Goal: Information Seeking & Learning: Learn about a topic

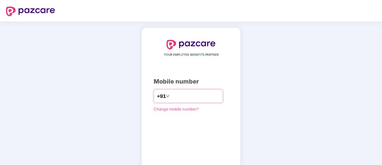
type input "**********"
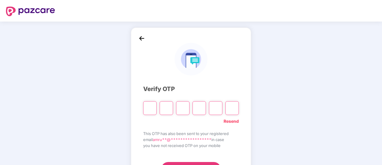
type input "*"
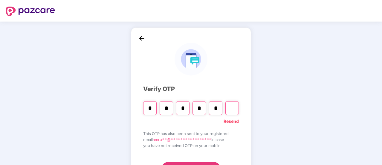
type input "*"
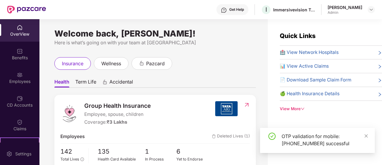
click at [347, 9] on div "[PERSON_NAME]" at bounding box center [345, 7] width 35 height 6
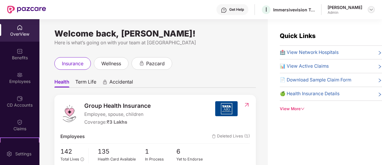
click at [370, 8] on img at bounding box center [371, 9] width 5 height 5
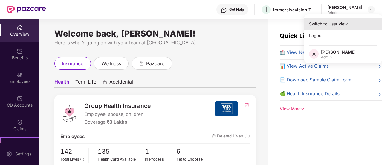
click at [337, 24] on div "Switch to User view" at bounding box center [343, 24] width 78 height 12
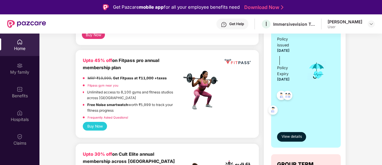
scroll to position [179, 0]
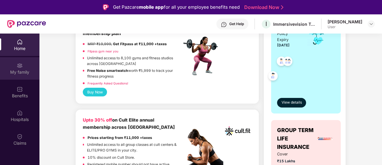
click at [17, 69] on div "My family" at bounding box center [19, 72] width 39 height 6
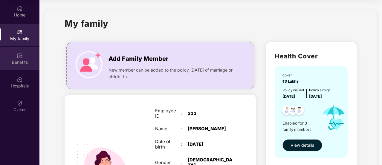
click at [21, 63] on div "Benefits" at bounding box center [19, 62] width 39 height 6
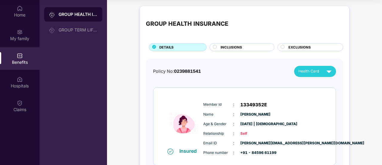
click at [230, 46] on span "INCLUSIONS" at bounding box center [232, 47] width 22 height 5
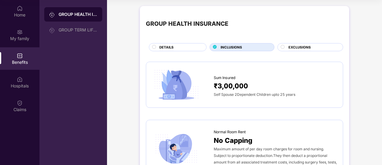
click at [319, 46] on div "EXCLUSIONS" at bounding box center [313, 48] width 54 height 6
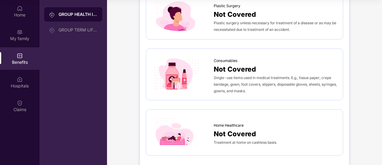
scroll to position [357, 0]
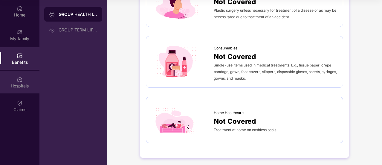
click at [25, 79] on div "Hospitals" at bounding box center [19, 82] width 39 height 22
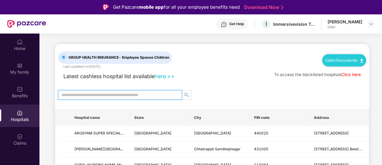
click at [90, 93] on input "text" at bounding box center [118, 95] width 112 height 7
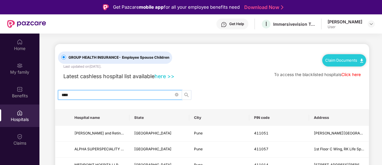
click at [185, 95] on icon "search" at bounding box center [186, 94] width 5 height 5
type input "*"
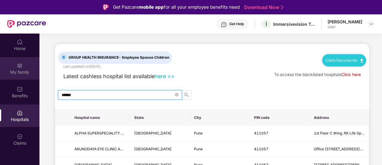
type input "******"
click at [28, 65] on div "My family" at bounding box center [19, 68] width 39 height 22
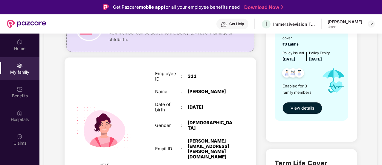
scroll to position [90, 0]
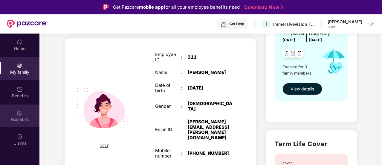
click at [16, 114] on div "Hospitals" at bounding box center [19, 115] width 39 height 22
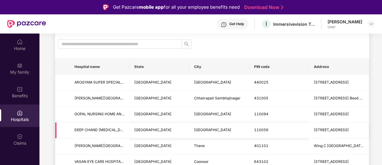
scroll to position [30, 0]
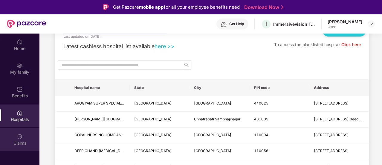
click at [28, 136] on div "Claims" at bounding box center [19, 139] width 39 height 22
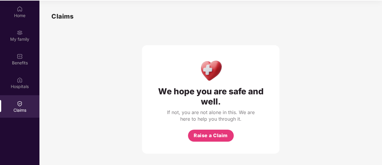
scroll to position [33, 0]
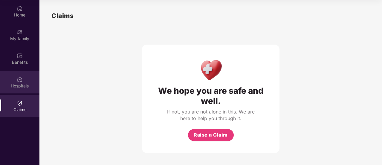
click at [20, 80] on img at bounding box center [20, 79] width 6 height 6
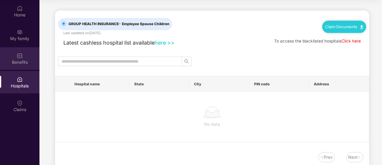
click at [22, 65] on div "Benefits" at bounding box center [19, 62] width 39 height 6
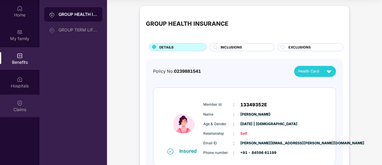
click at [22, 108] on div "Claims" at bounding box center [19, 109] width 39 height 6
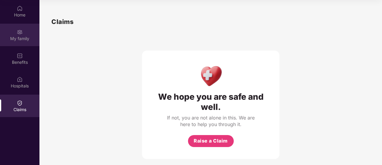
click at [13, 33] on div "My family" at bounding box center [19, 35] width 39 height 22
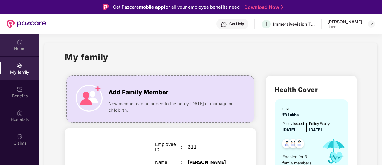
click at [15, 48] on div "Home" at bounding box center [19, 48] width 39 height 6
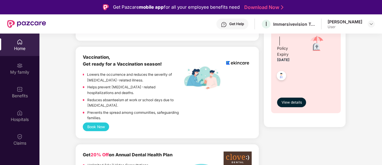
scroll to position [449, 0]
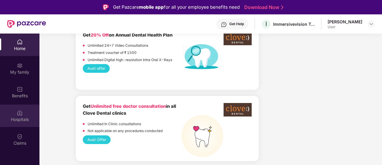
click at [21, 116] on div "Hospitals" at bounding box center [19, 119] width 39 height 6
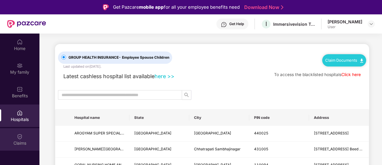
click at [22, 139] on img at bounding box center [20, 136] width 6 height 6
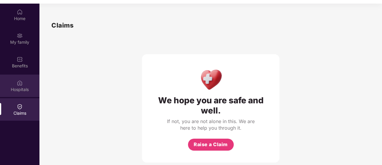
click at [20, 80] on img at bounding box center [20, 83] width 6 height 6
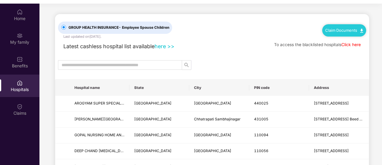
scroll to position [30, 0]
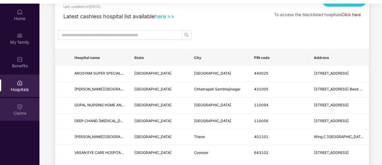
click at [22, 106] on img at bounding box center [20, 106] width 6 height 6
